Goal: Task Accomplishment & Management: Manage account settings

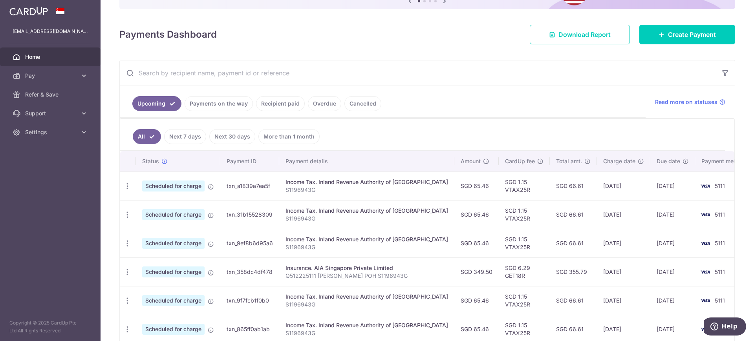
scroll to position [161, 0]
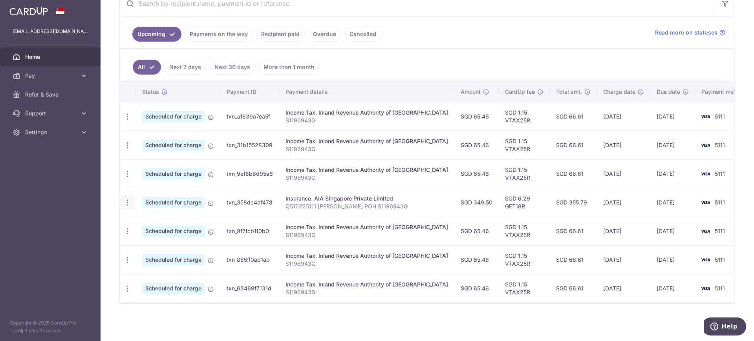
click at [128, 202] on icon "button" at bounding box center [127, 203] width 8 height 8
click at [134, 244] on icon at bounding box center [131, 243] width 9 height 9
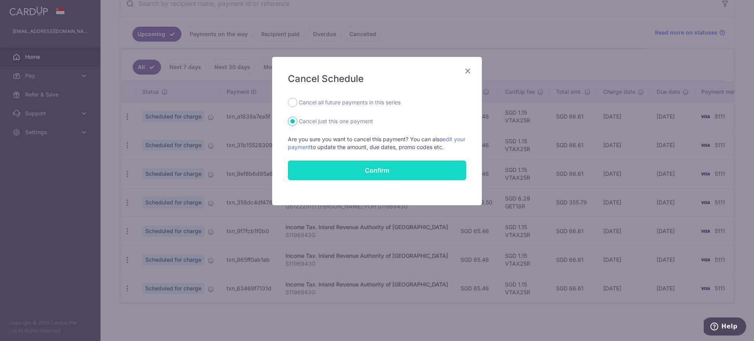
click at [387, 168] on button "Confirm" at bounding box center [377, 171] width 178 height 20
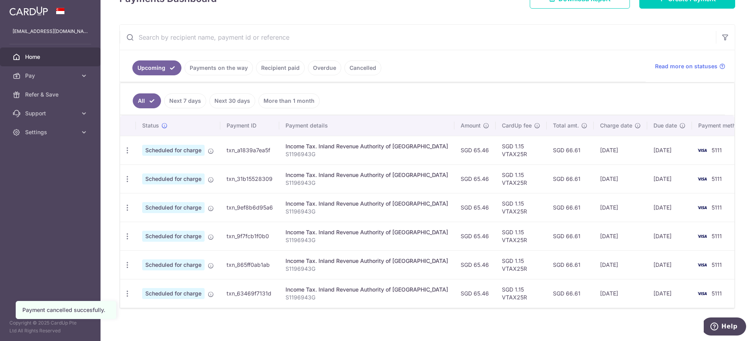
scroll to position [132, 0]
